Goal: Entertainment & Leisure: Browse casually

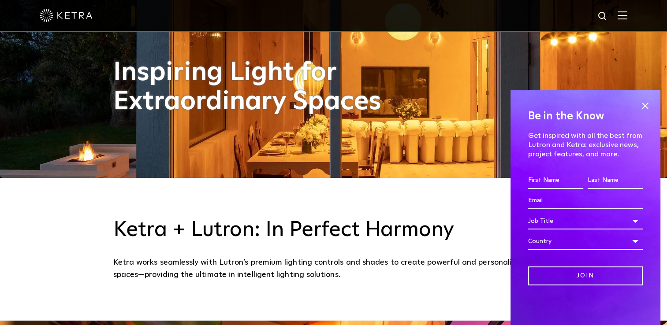
scroll to position [54, 0]
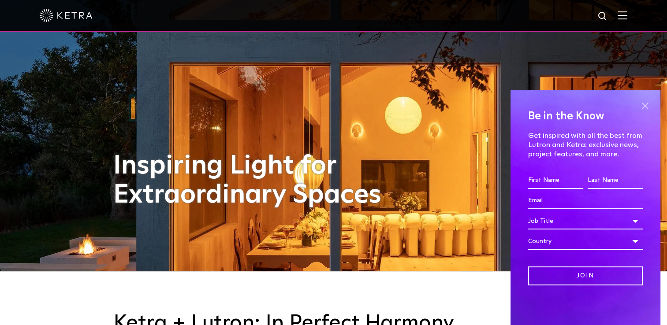
click at [642, 107] on span at bounding box center [644, 105] width 13 height 13
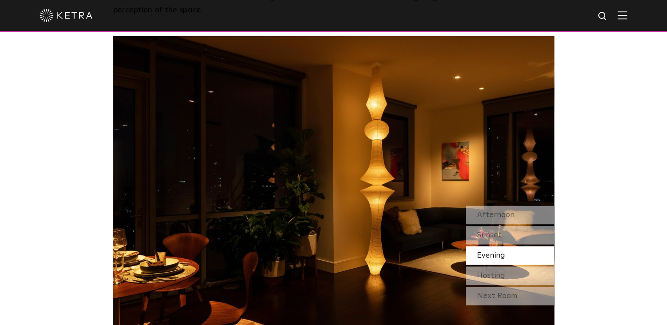
scroll to position [732, 0]
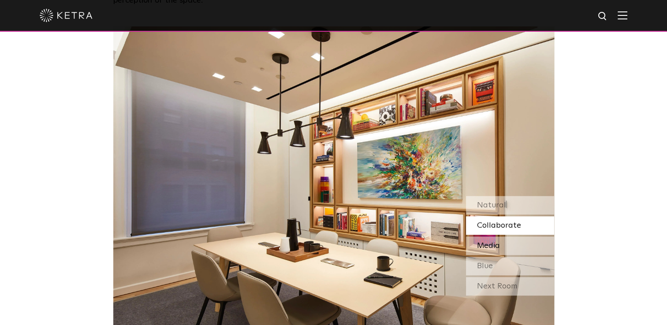
click at [506, 245] on div "Media" at bounding box center [510, 246] width 88 height 19
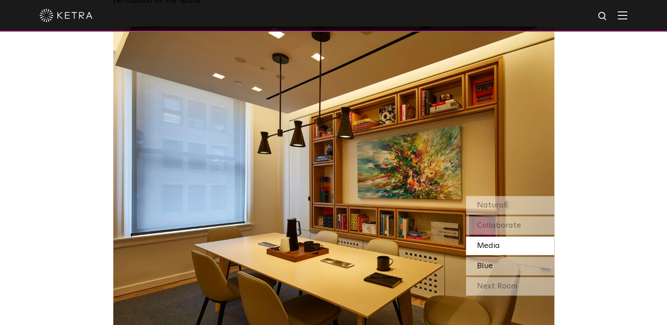
click at [491, 264] on span "Blue" at bounding box center [485, 266] width 16 height 8
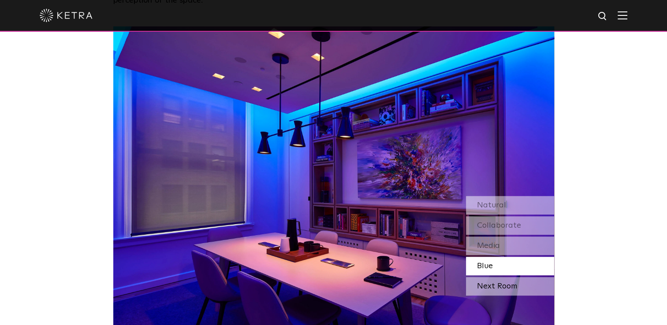
click at [488, 286] on div "Next Room" at bounding box center [510, 286] width 88 height 19
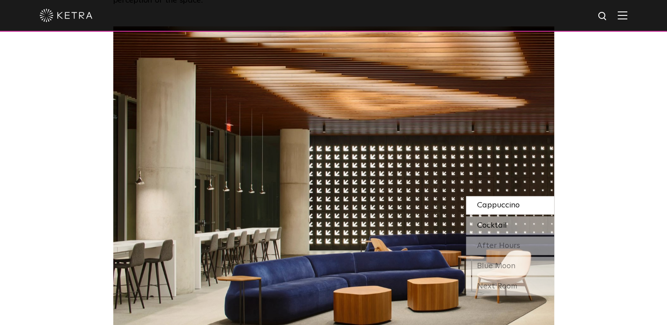
click at [501, 223] on span "Cocktail" at bounding box center [492, 226] width 30 height 8
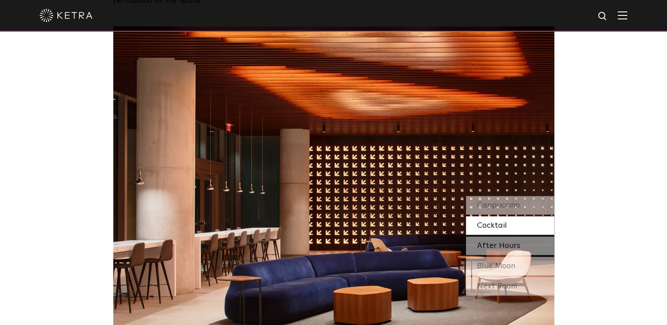
click at [491, 242] on span "After Hours" at bounding box center [498, 246] width 43 height 8
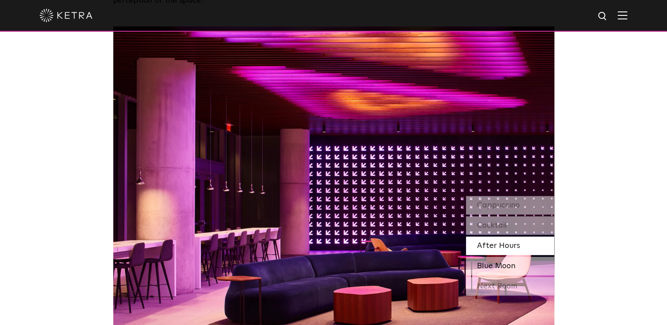
click at [487, 269] on span "Blue Moon" at bounding box center [496, 266] width 38 height 8
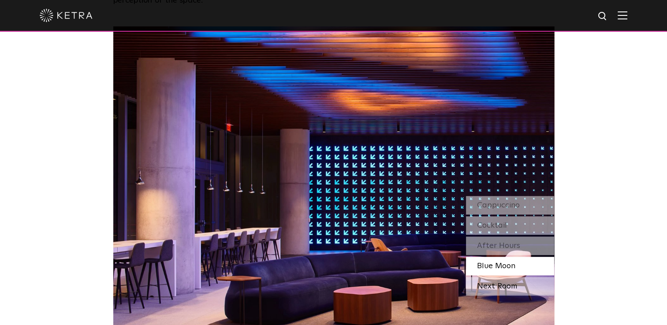
click at [484, 289] on div "Next Room" at bounding box center [510, 286] width 88 height 19
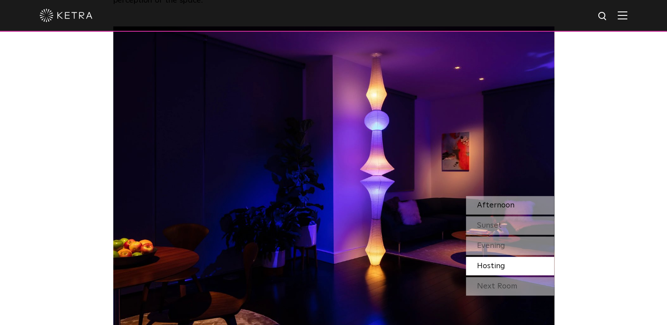
click at [484, 205] on span "Afternoon" at bounding box center [495, 205] width 37 height 8
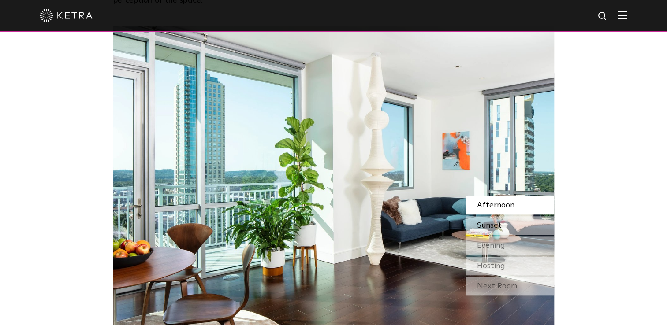
click at [486, 223] on span "Sunset" at bounding box center [489, 226] width 25 height 8
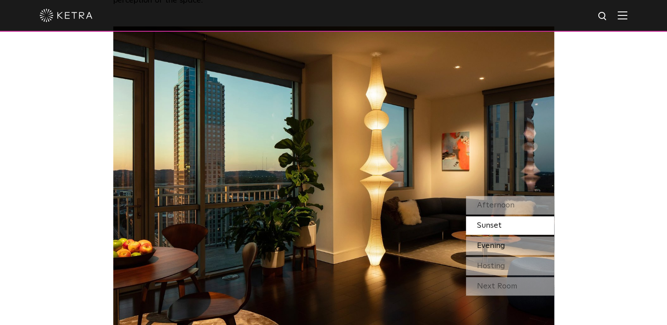
click at [486, 242] on span "Evening" at bounding box center [491, 246] width 28 height 8
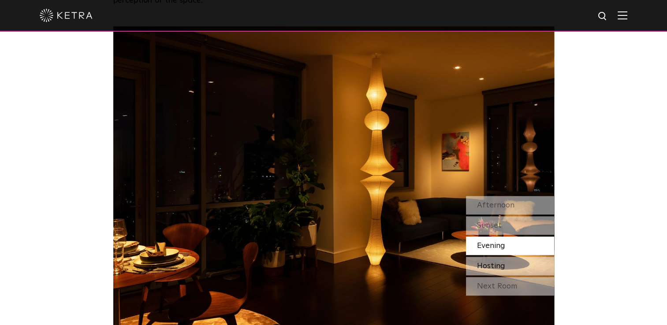
click at [488, 263] on span "Hosting" at bounding box center [491, 266] width 28 height 8
